Goal: Information Seeking & Learning: Learn about a topic

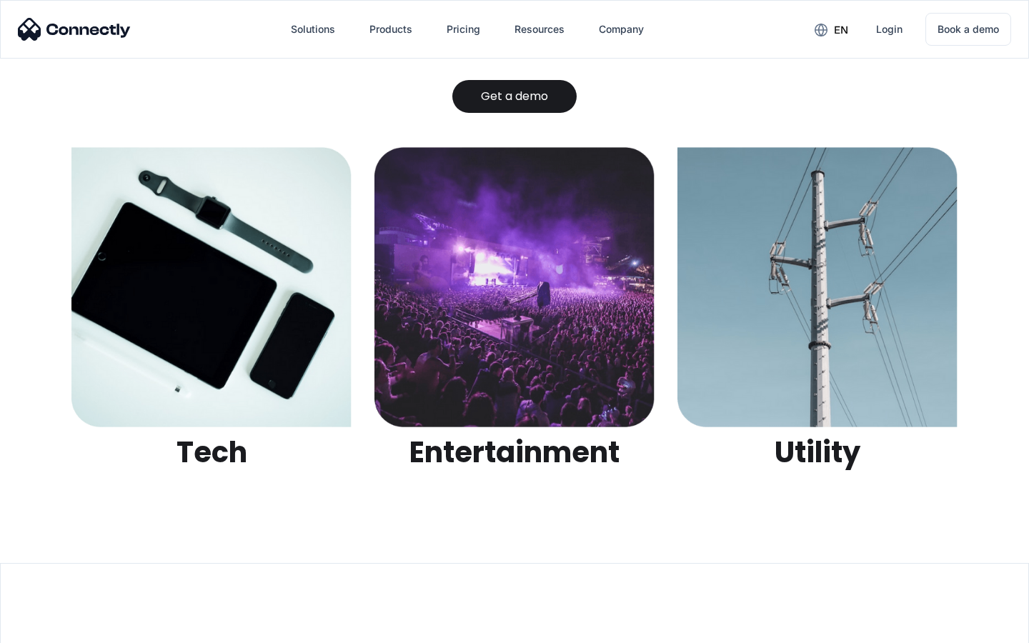
scroll to position [4510, 0]
